Goal: Find specific page/section

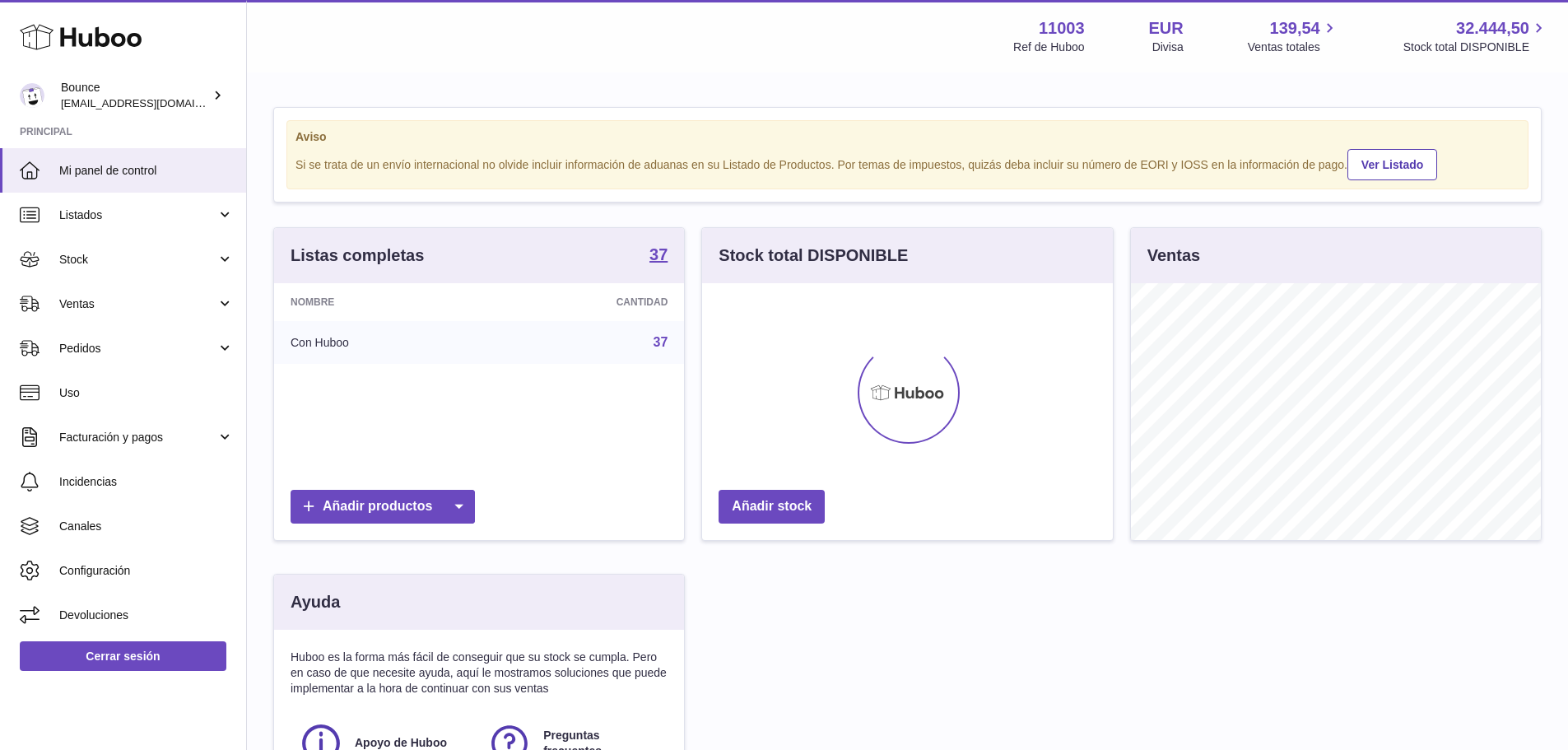
scroll to position [257, 411]
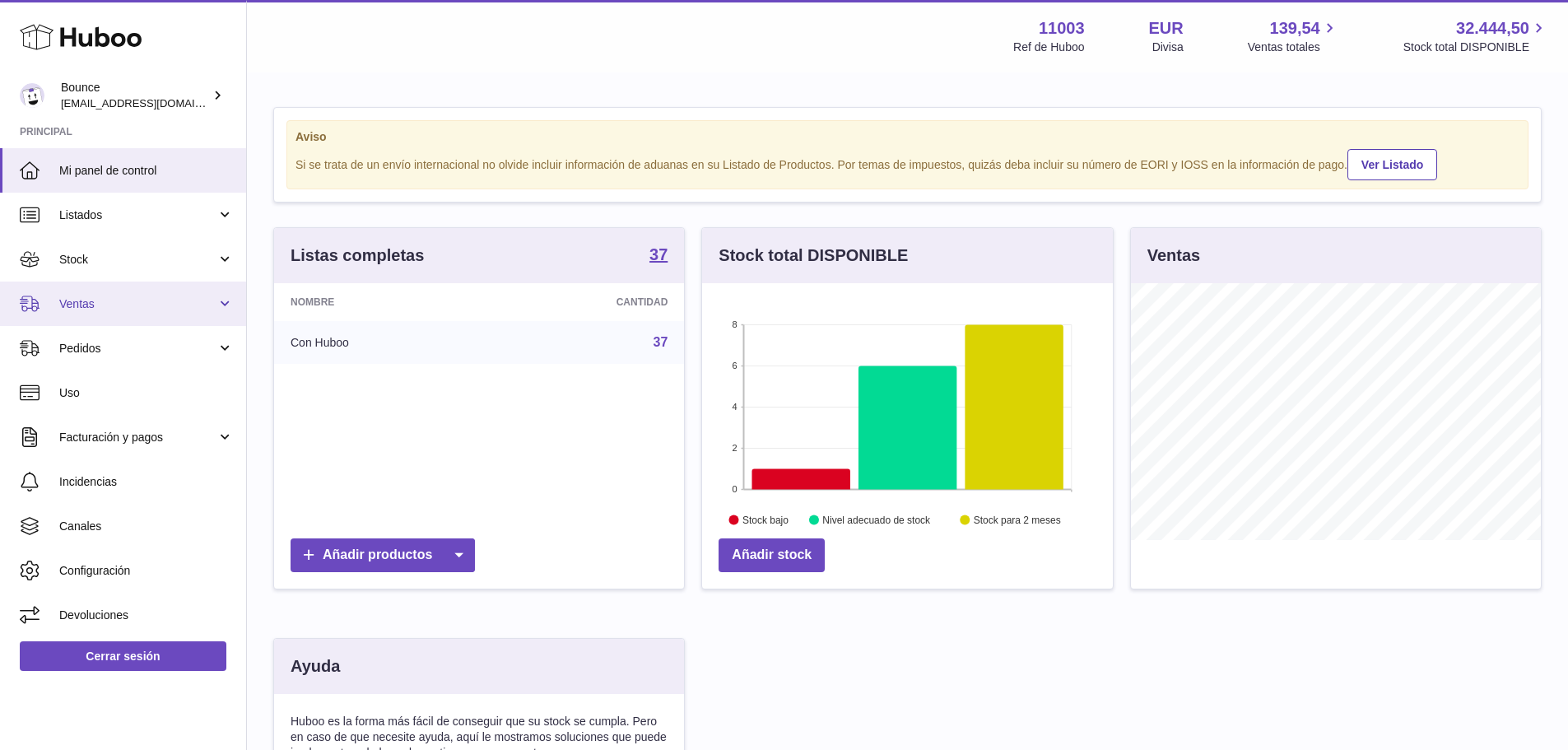
click at [131, 310] on span "Ventas" at bounding box center [138, 303] width 158 height 15
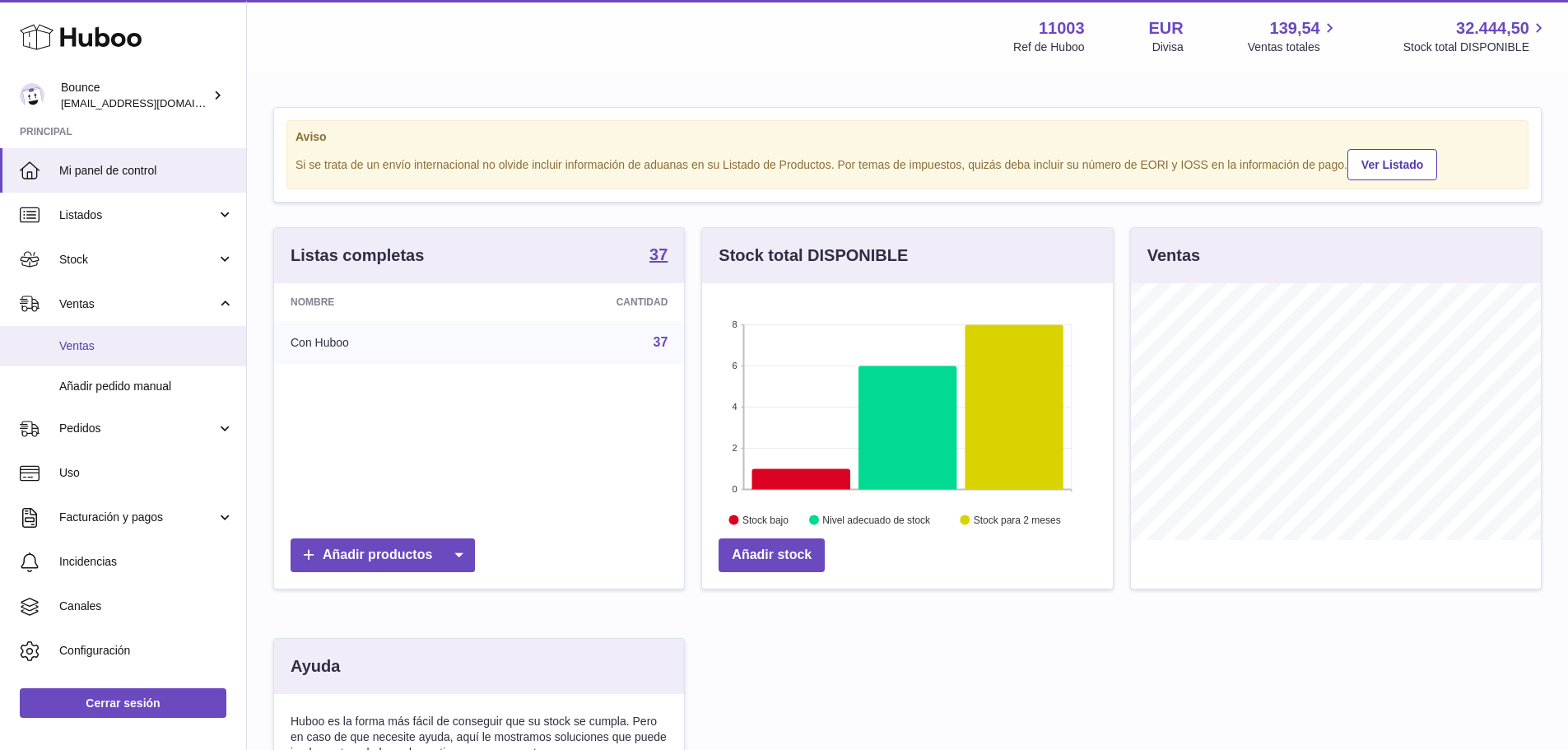
click at [125, 353] on span "Ventas" at bounding box center [146, 346] width 175 height 15
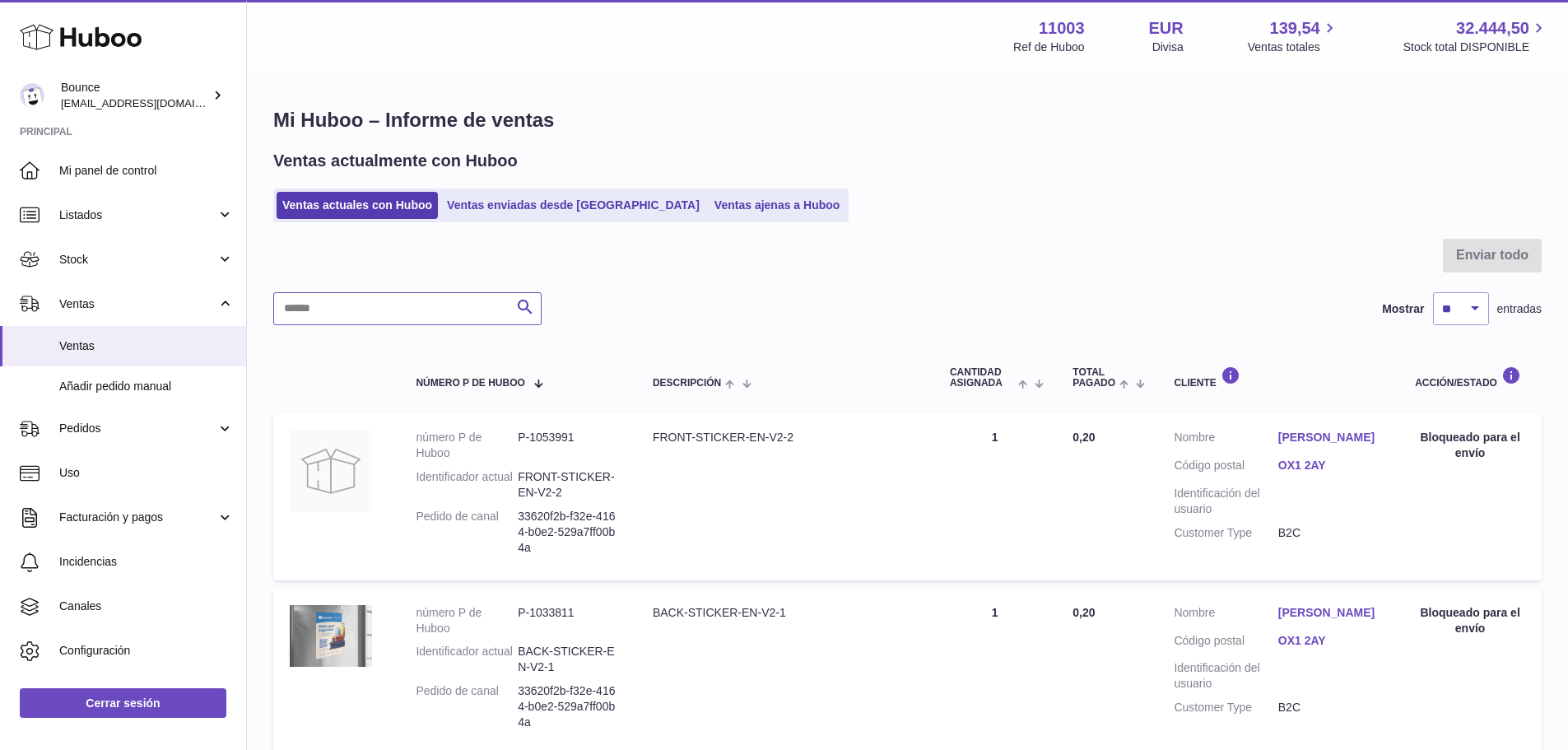
click at [380, 312] on input "text" at bounding box center [407, 309] width 268 height 33
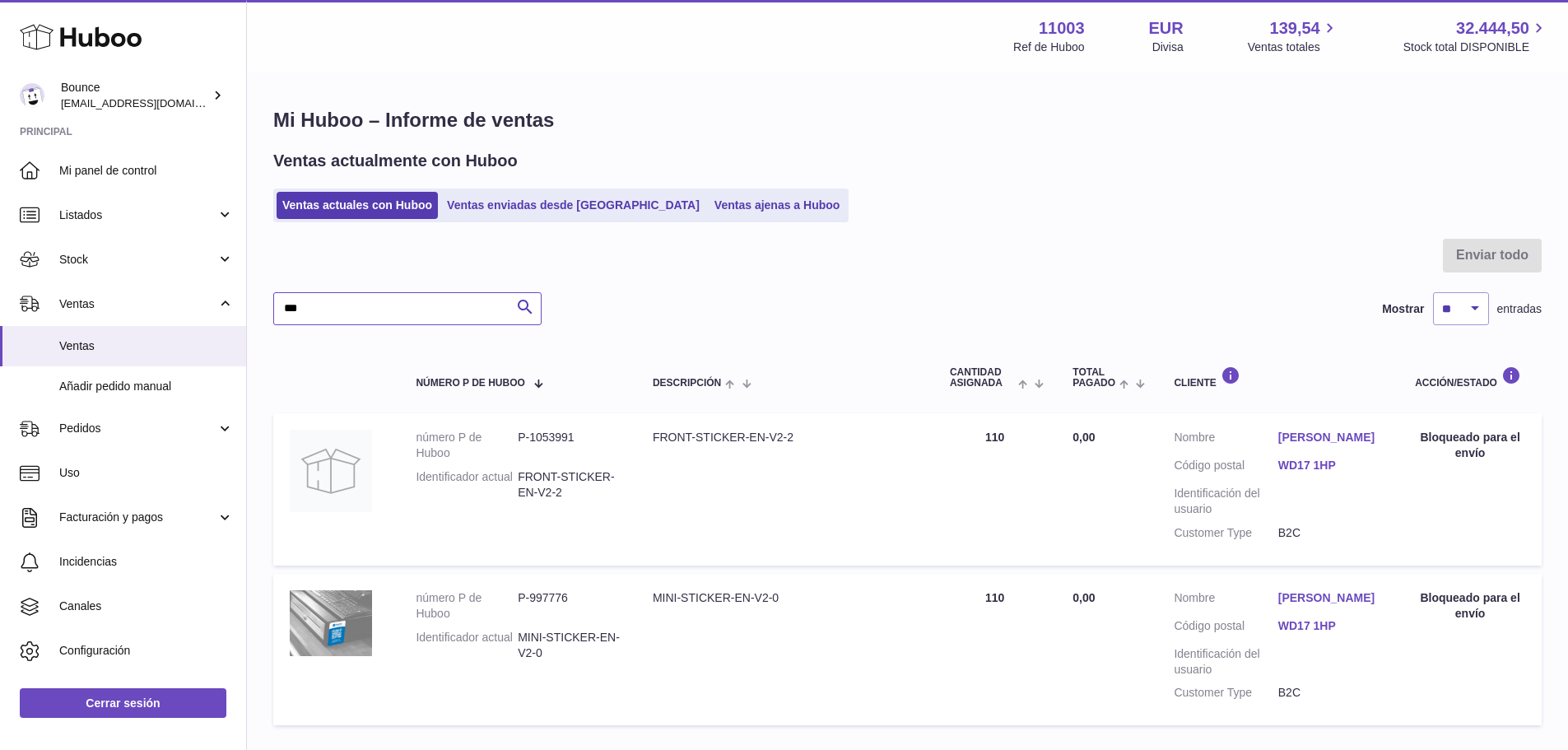
type input "***"
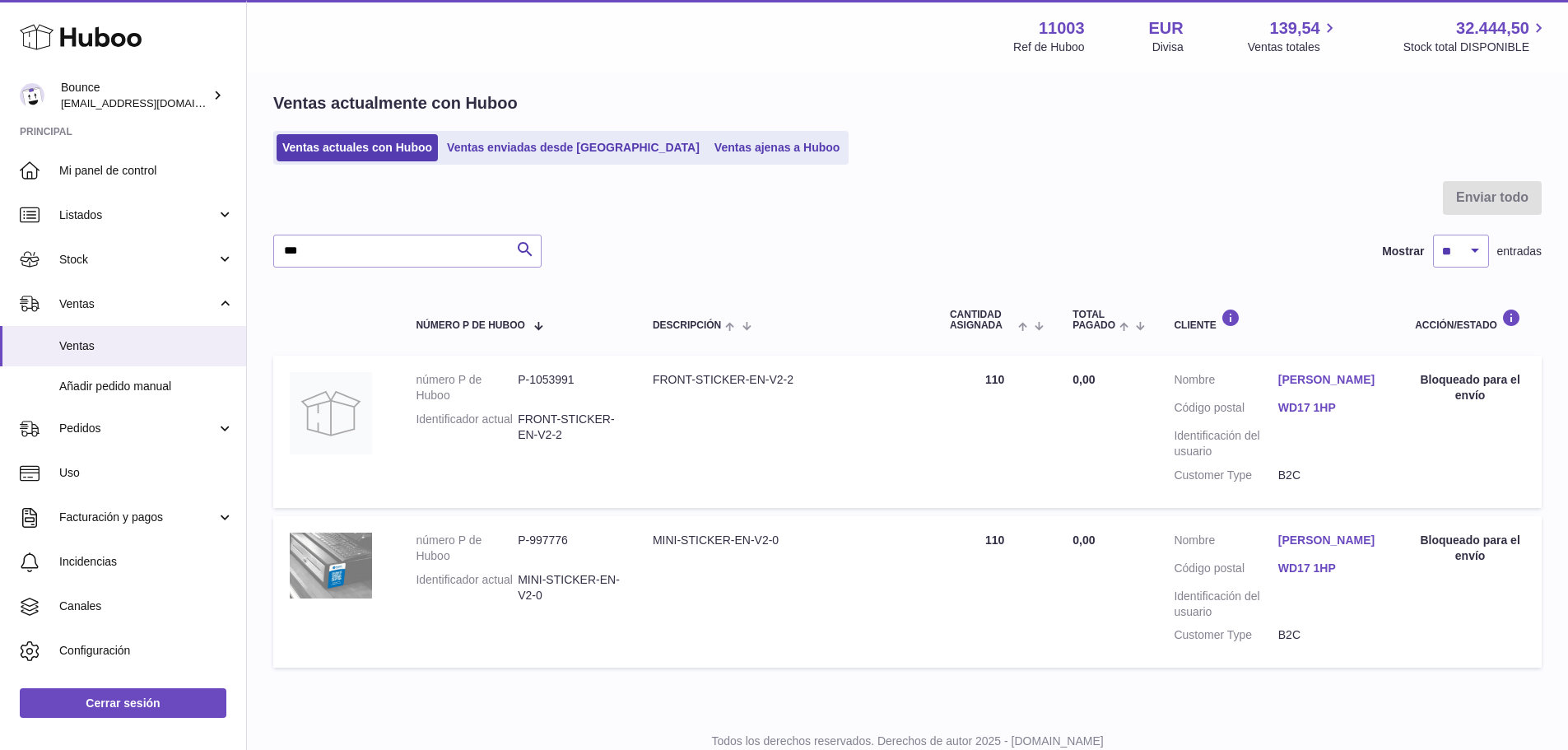
scroll to position [82, 0]
